Goal: Find specific page/section: Find specific page/section

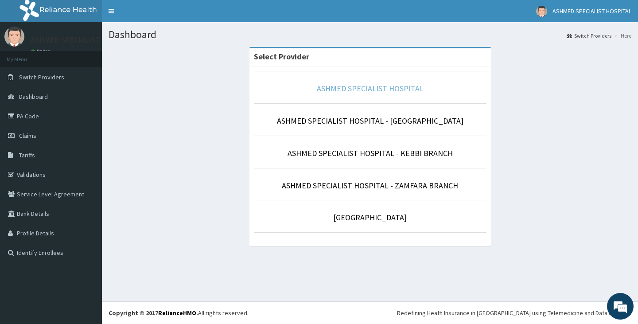
click at [373, 90] on link "ASHMED SPECIALIST HOSPITAL" at bounding box center [370, 88] width 107 height 10
click at [326, 86] on link "ASHMED SPECIALIST HOSPITAL" at bounding box center [370, 88] width 107 height 10
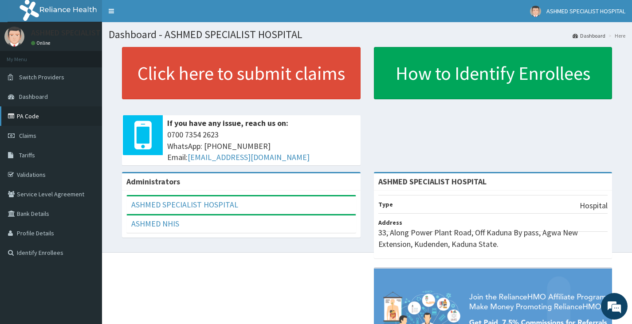
click at [38, 118] on link "PA Code" at bounding box center [51, 116] width 102 height 20
